Goal: Download file/media

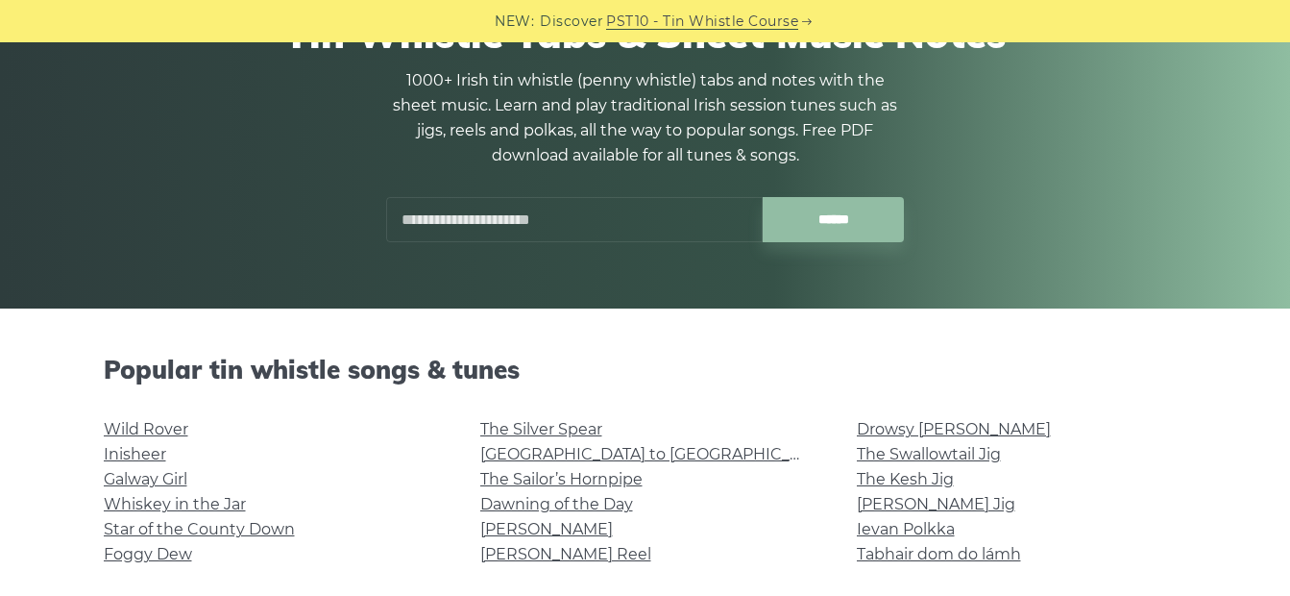
scroll to position [202, 0]
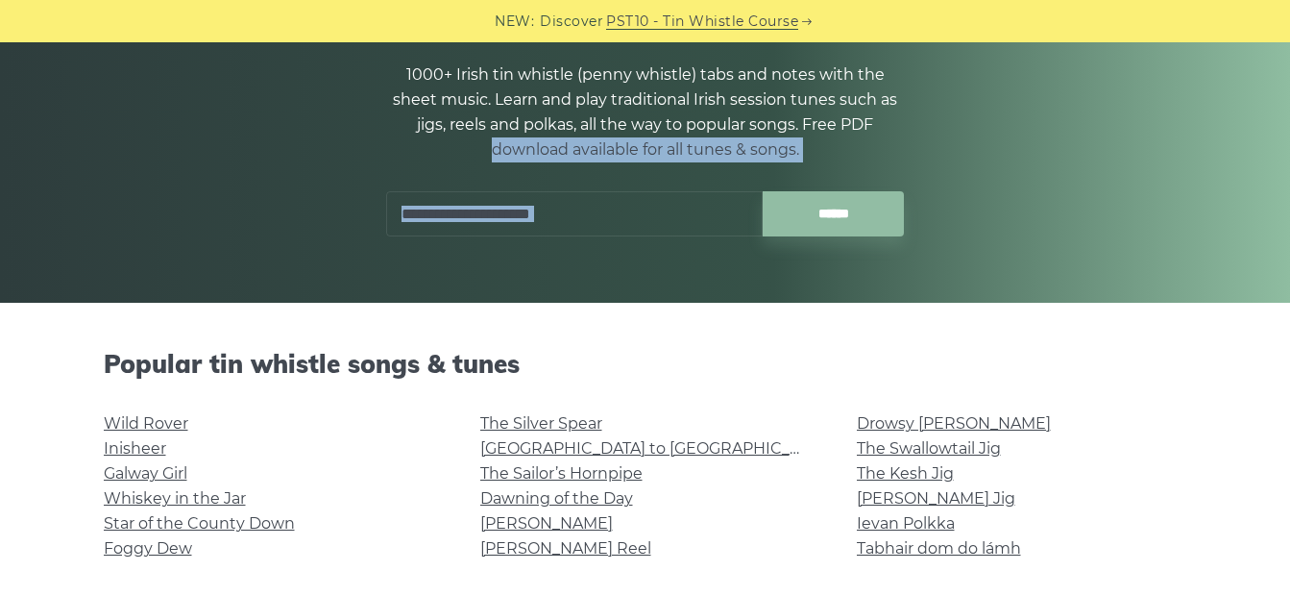
drag, startPoint x: 1289, startPoint y: 133, endPoint x: 1286, endPoint y: 182, distance: 49.1
click at [1286, 182] on div "Tin Whistle Tabs & Sheet Music Notes 1000+ Irish tin whistle (penny whistle) ta…" at bounding box center [645, 120] width 1290 height 365
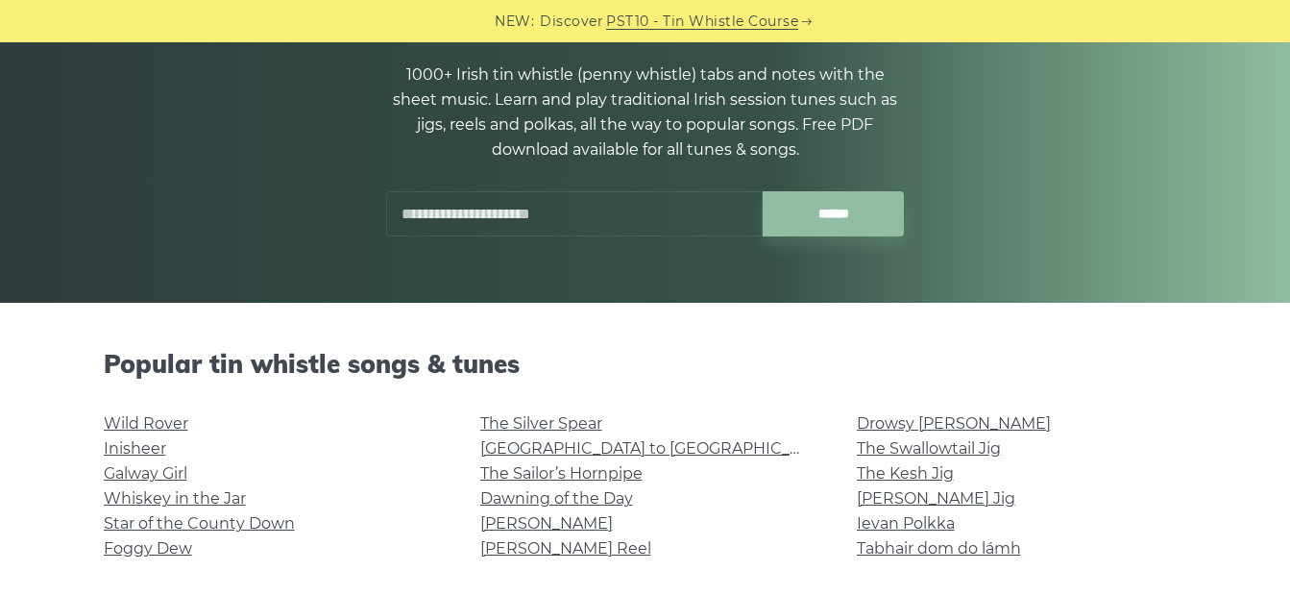
click at [1207, 390] on div "Popular tin whistle songs & tunes Wild Rover Inisheer Galway Girl Whiskey in th…" at bounding box center [646, 464] width 1130 height 231
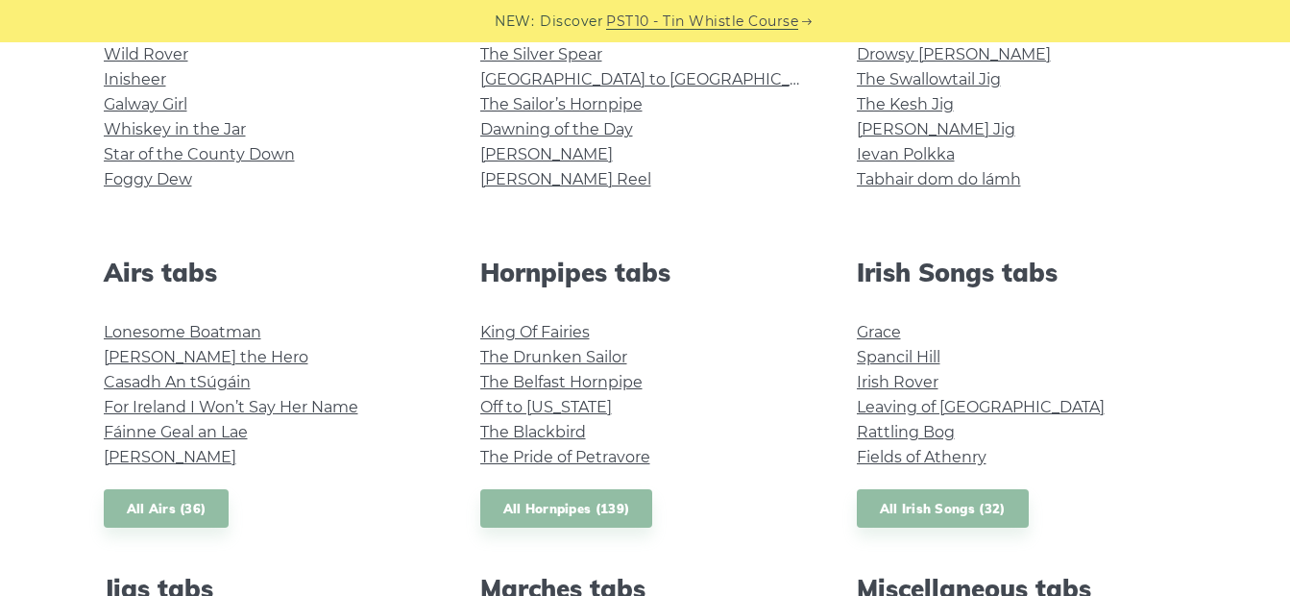
scroll to position [576, 0]
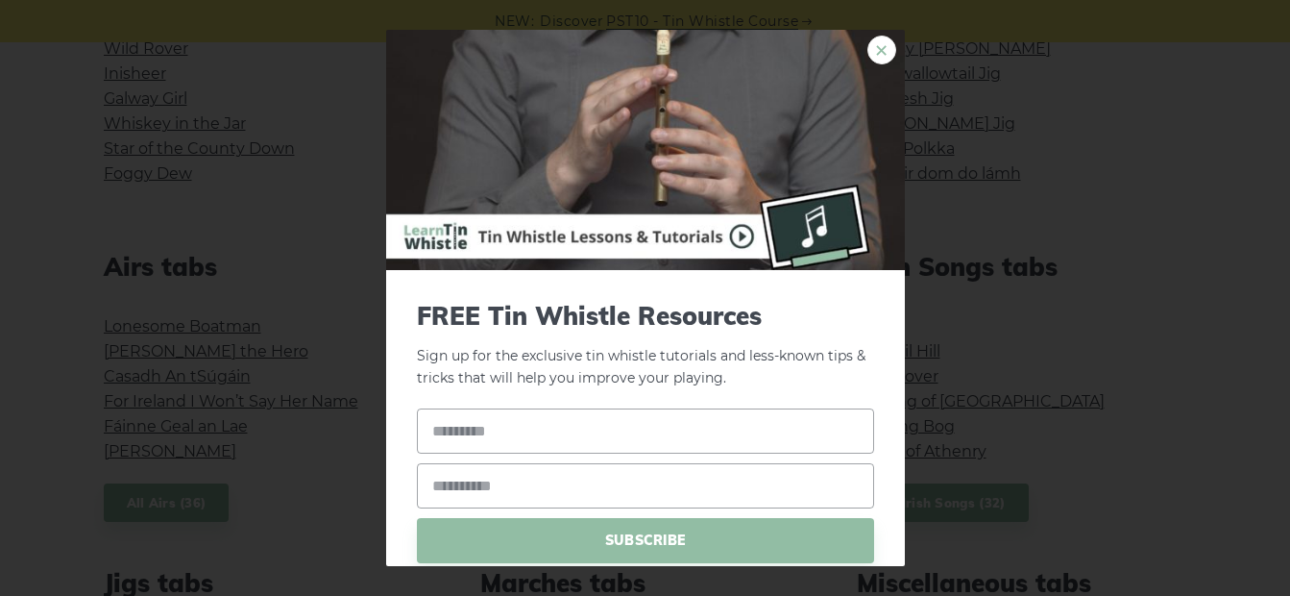
click at [877, 45] on link "×" at bounding box center [881, 50] width 29 height 29
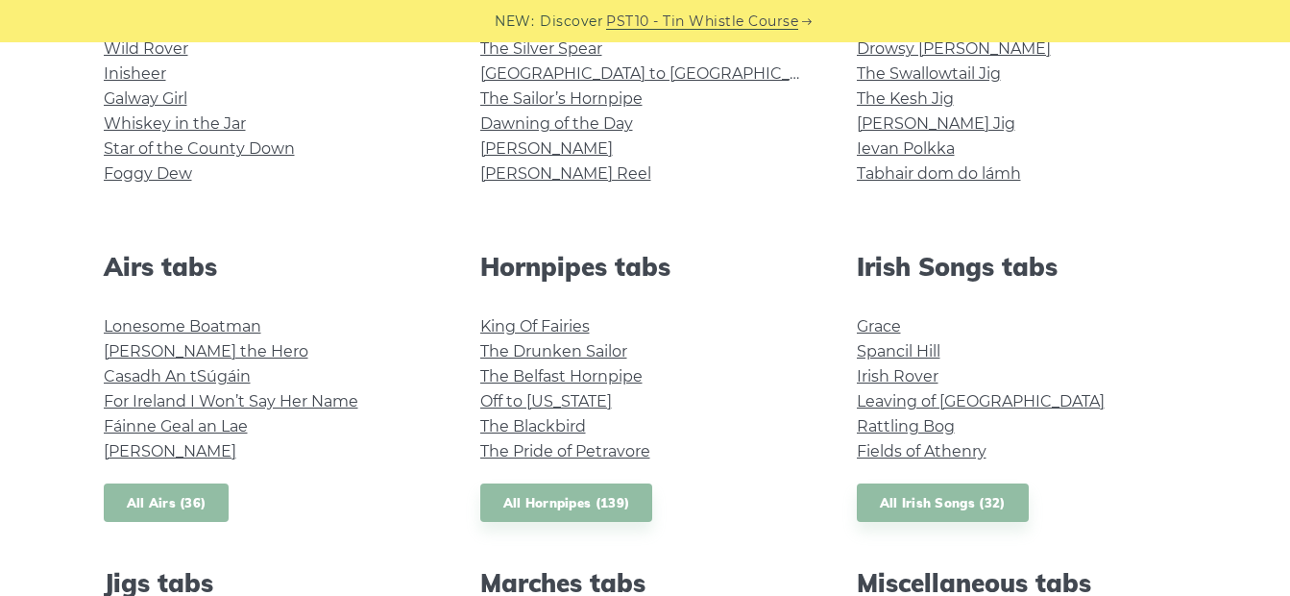
click at [168, 497] on link "All Airs (36)" at bounding box center [167, 502] width 126 height 39
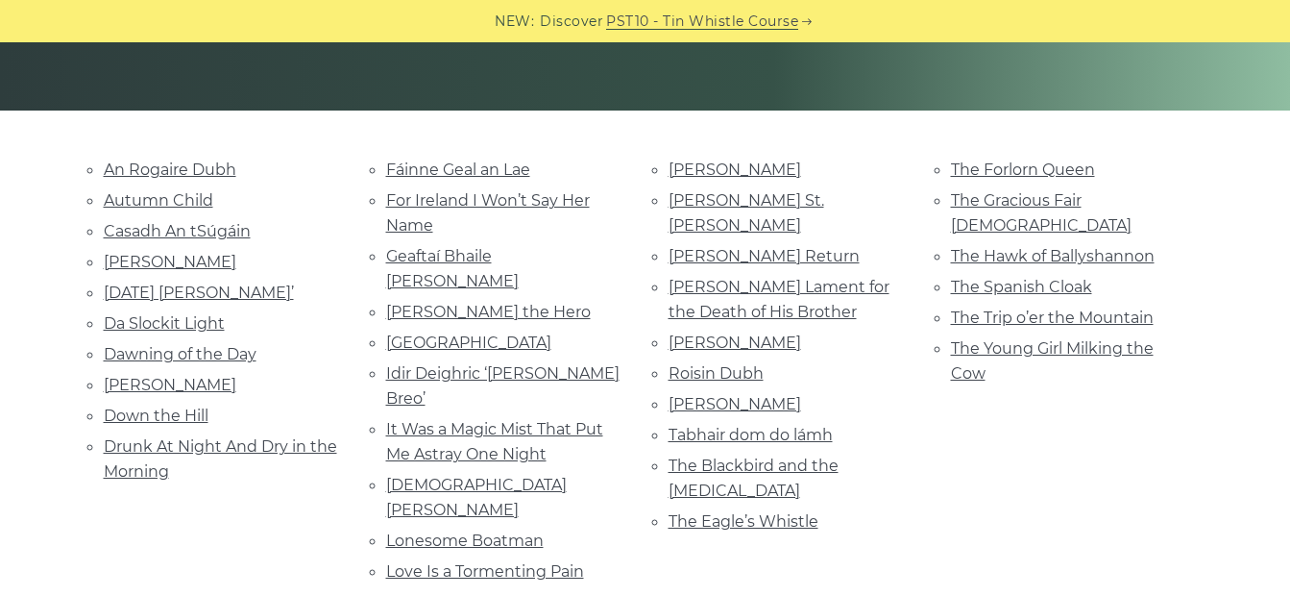
scroll to position [398, 0]
